Goal: Check status

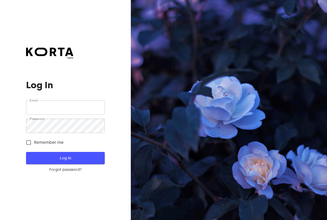
type input "[EMAIL_ADDRESS][DOMAIN_NAME]"
click at [68, 155] on button "Log In" at bounding box center [65, 158] width 78 height 12
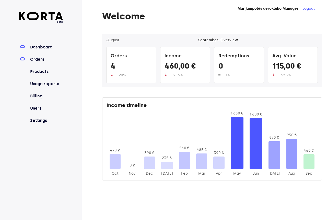
click at [38, 60] on link "Orders" at bounding box center [46, 59] width 34 height 6
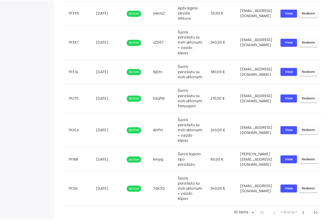
scroll to position [132, 0]
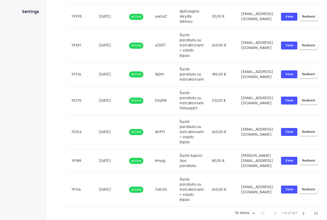
click at [281, 210] on body "beta Dashboard Orders Products Usage reports Billing Users Settings Marijampolė…" at bounding box center [163, 44] width 327 height 352
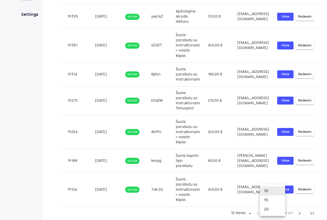
click at [267, 209] on li "20" at bounding box center [272, 209] width 25 height 9
type input "20"
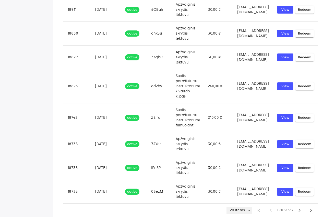
scroll to position [388, 32]
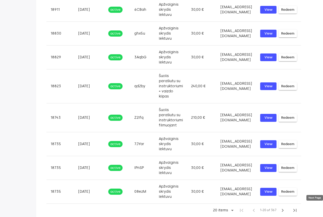
click at [286, 210] on span "chevron_right" at bounding box center [283, 210] width 6 height 6
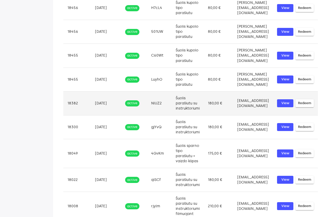
scroll to position [117, 26]
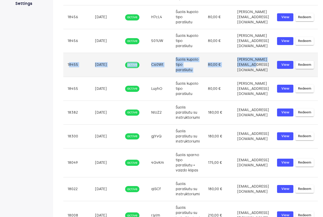
drag, startPoint x: 40, startPoint y: 65, endPoint x: 268, endPoint y: 64, distance: 227.6
click at [268, 64] on tr "18455 [DATE] active C60Wt Šuolis kupolo tipo parašiutu 80,00 € [PERSON_NAME][EM…" at bounding box center [190, 65] width 255 height 24
copy tr "8455 [DATE] active C60Wt Šuolis kupolo tipo parašiutu 80,00 € [PERSON_NAME][EMA…"
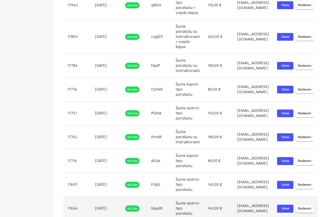
scroll to position [373, 26]
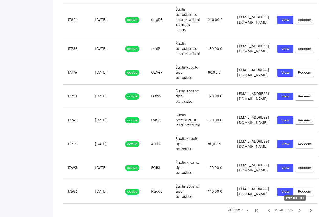
click at [269, 210] on span "chevron_left" at bounding box center [269, 210] width 6 height 6
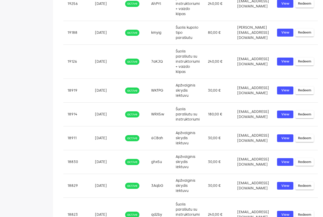
scroll to position [245, 26]
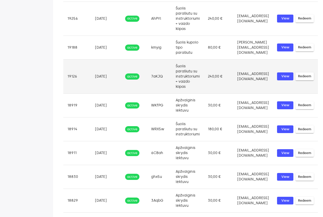
drag, startPoint x: 37, startPoint y: 76, endPoint x: 275, endPoint y: 76, distance: 238.3
click at [275, 76] on tr "19126 [DATE] active 7aKJQ Šuolis parašiutu su instruktoriumi + vaizdo klipas 24…" at bounding box center [190, 76] width 255 height 34
copy tr "19126 [DATE] active 7aKJQ Šuolis parašiutu su instruktoriumi + vaizdo klipas 24…"
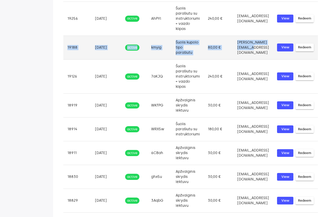
drag, startPoint x: 38, startPoint y: 48, endPoint x: 253, endPoint y: 48, distance: 215.3
click at [253, 48] on tr "19188 [DATE] active kmyig Šuolis kupolo tipo parašiutu 80,00 € [PERSON_NAME][EM…" at bounding box center [190, 48] width 255 height 24
copy tr "19188 [DATE] active kmyig Šuolis kupolo tipo parašiutu 80,00 € [PERSON_NAME][EM…"
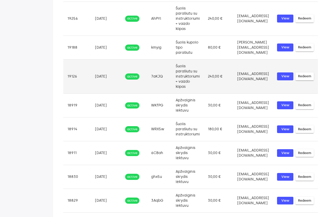
scroll to position [220, 26]
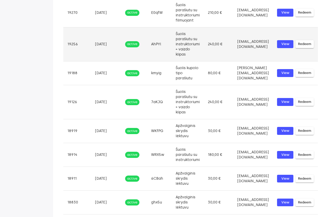
drag, startPoint x: 39, startPoint y: 43, endPoint x: 273, endPoint y: 44, distance: 233.2
click at [273, 44] on tr "19256 [DATE] active AhPYl Šuolis parašiutu su instruktoriumi + vaizdo klipas 24…" at bounding box center [190, 44] width 255 height 34
copy tr "19256 [DATE] active AhPYl Šuolis parašiutu su instruktoriumi + vaizdo klipas 24…"
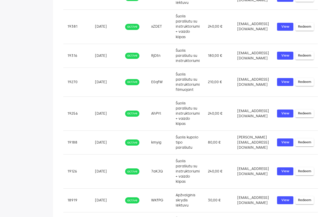
scroll to position [143, 26]
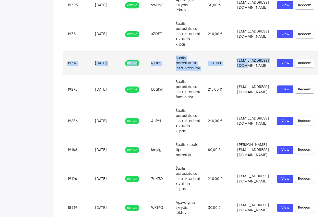
drag, startPoint x: 38, startPoint y: 61, endPoint x: 249, endPoint y: 65, distance: 210.2
click at [249, 65] on tr "19316 [DATE] active RjDtn Šuolis parašiutu su instruktoriumi 180,00 € [EMAIL_AD…" at bounding box center [190, 63] width 255 height 24
copy tr "19316 [DATE] active RjDtn Šuolis parašiutu su instruktoriumi 180,00 € [EMAIL_AD…"
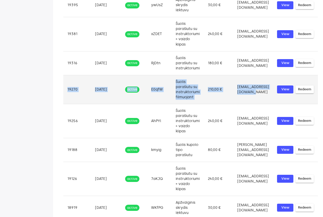
drag, startPoint x: 39, startPoint y: 90, endPoint x: 254, endPoint y: 90, distance: 215.0
click at [254, 90] on tr "19270 [DATE] active E0qfW Šuolis parašiutu su instruktoriumi filmuojant 210,00 …" at bounding box center [190, 89] width 255 height 29
copy tr "19270 [DATE] active E0qfW Šuolis parašiutu su instruktoriumi filmuojant 210,00 …"
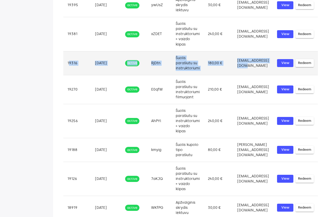
drag, startPoint x: 40, startPoint y: 63, endPoint x: 250, endPoint y: 65, distance: 210.5
click at [250, 65] on tr "19316 [DATE] active RjDtn Šuolis parašiutu su instruktoriumi 180,00 € [EMAIL_AD…" at bounding box center [190, 63] width 255 height 24
copy tr "9316 [DATE] active RjDtn Šuolis parašiutu su instruktoriumi 180,00 € [EMAIL_ADD…"
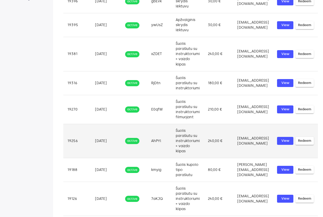
scroll to position [92, 26]
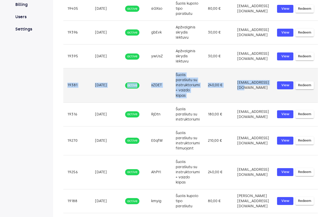
drag, startPoint x: 38, startPoint y: 85, endPoint x: 249, endPoint y: 85, distance: 210.5
click at [249, 85] on tr "19381 [DATE] active xZDET Šuolis parašiutu su instruktoriumi + vaizdo klipas 24…" at bounding box center [190, 85] width 255 height 34
copy tr "19381 [DATE] active xZDET Šuolis parašiutu su instruktoriumi + vaizdo klipas 24…"
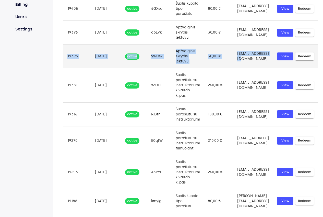
click at [248, 55] on tr "19395 [DATE] active ywUsZ Apžvalginis skrydis lėktuvu 30,00 € [EMAIL_ADDRESS][D…" at bounding box center [190, 56] width 255 height 24
copy tr "19395 [DATE] active ywUsZ Apžvalginis skrydis lėktuvu 30,00 € [EMAIL_ADDRESS][D…"
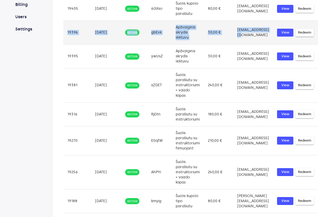
drag, startPoint x: 42, startPoint y: 33, endPoint x: 252, endPoint y: 39, distance: 210.0
click at [252, 39] on tr "19396 [DATE] active gbEvk Apžvalginis skrydis lėktuvu 30,00 € [EMAIL_ADDRESS][D…" at bounding box center [190, 33] width 255 height 24
copy tr "19396 [DATE] active gbEvk Apžvalginis skrydis lėktuvu 30,00 € [EMAIL_ADDRESS][D…"
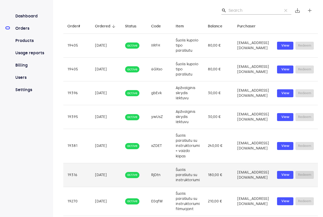
scroll to position [0, 26]
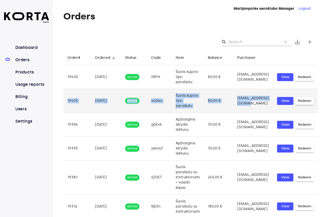
drag, startPoint x: 38, startPoint y: 100, endPoint x: 255, endPoint y: 102, distance: 216.3
click at [255, 102] on tr "19405 [DATE] active 6GXso Šuolis kupolo tipo parašiutu 80,00 € [EMAIL_ADDRESS][…" at bounding box center [190, 101] width 255 height 24
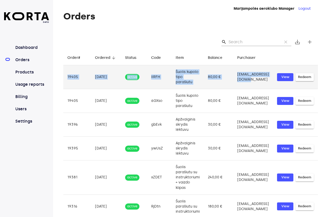
drag, startPoint x: 37, startPoint y: 77, endPoint x: 251, endPoint y: 78, distance: 214.3
click at [251, 78] on tr "19405 [DATE] active IIRFH Šuolis kupolo tipo parašiutu 80,00 € [EMAIL_ADDRESS][…" at bounding box center [190, 77] width 255 height 24
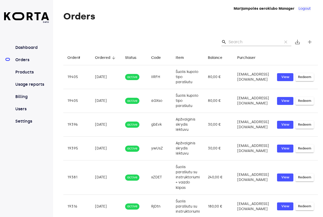
click at [308, 8] on button "Logout" at bounding box center [305, 8] width 12 height 5
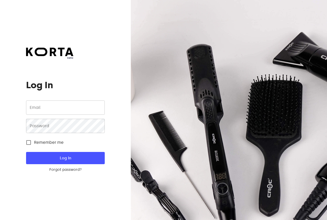
type input "[EMAIL_ADDRESS][DOMAIN_NAME]"
